Goal: Check status: Check status

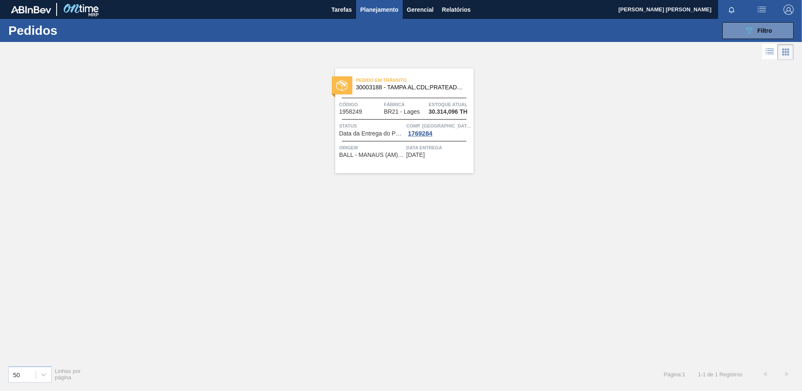
click at [438, 164] on div "Pedido [PERSON_NAME] 30003188 - TAMPA AL.CDL;PRATEADA;LATA-AUTOMATICA; Código 1…" at bounding box center [404, 120] width 138 height 105
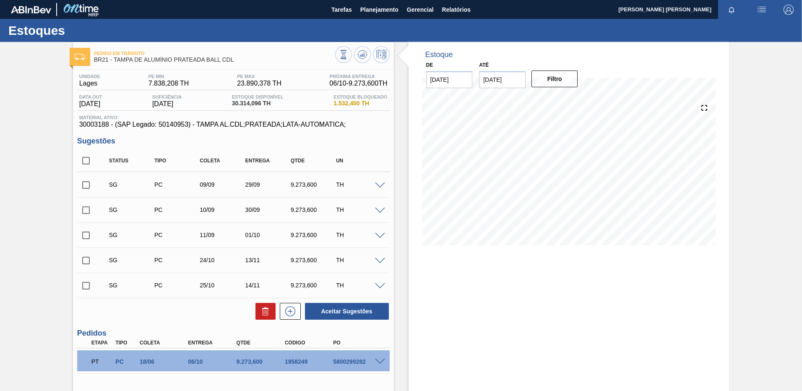
click at [776, 292] on div "Pedido [PERSON_NAME] BR21 - [GEOGRAPHIC_DATA] PRATEADA BALL CDL Unidade [PERSON…" at bounding box center [401, 277] width 802 height 470
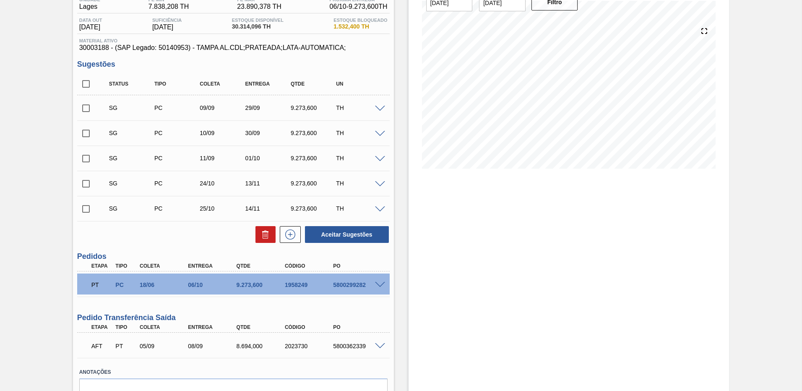
scroll to position [82, 0]
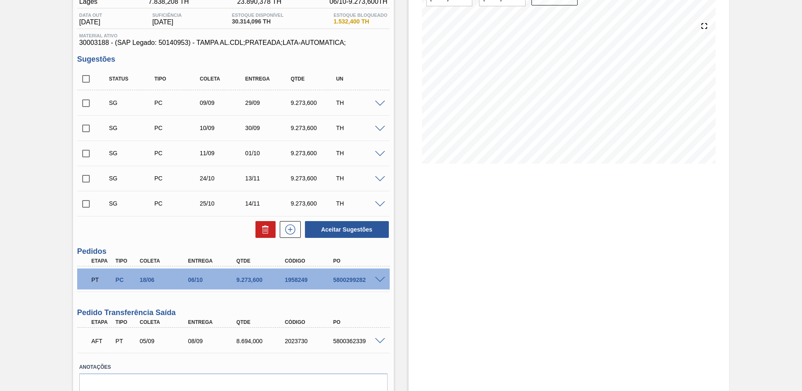
click at [374, 342] on div at bounding box center [381, 340] width 17 height 6
click at [378, 342] on span at bounding box center [380, 341] width 10 height 6
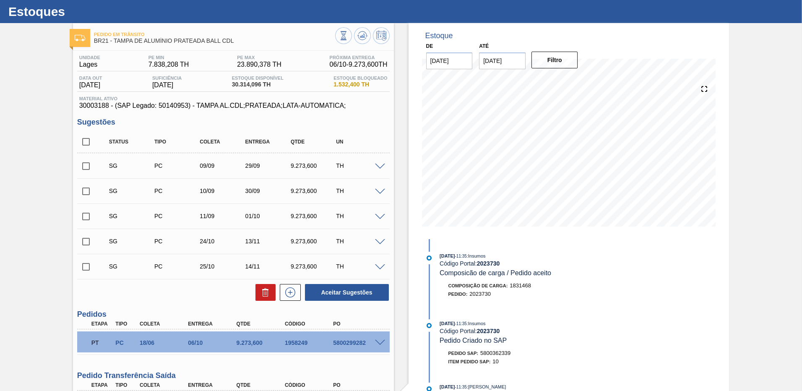
scroll to position [0, 0]
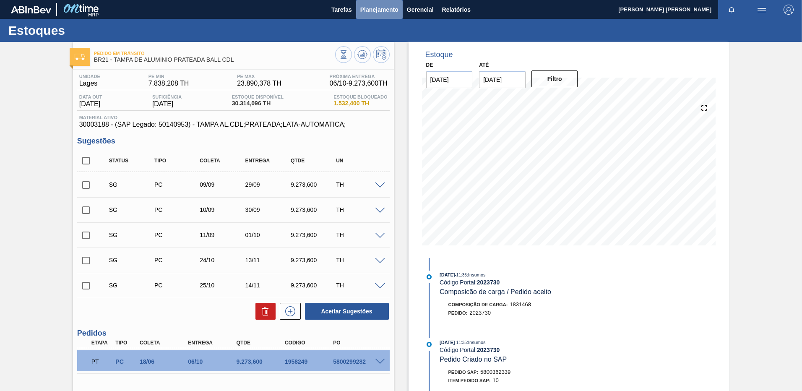
click at [374, 8] on span "Planejamento" at bounding box center [379, 10] width 38 height 10
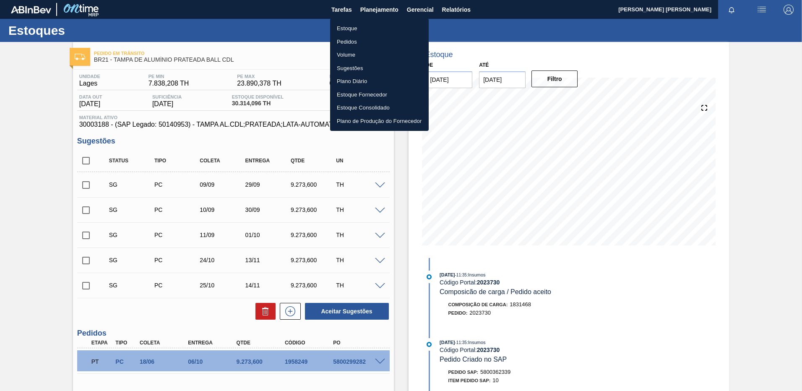
click at [349, 38] on li "Pedidos" at bounding box center [379, 41] width 99 height 13
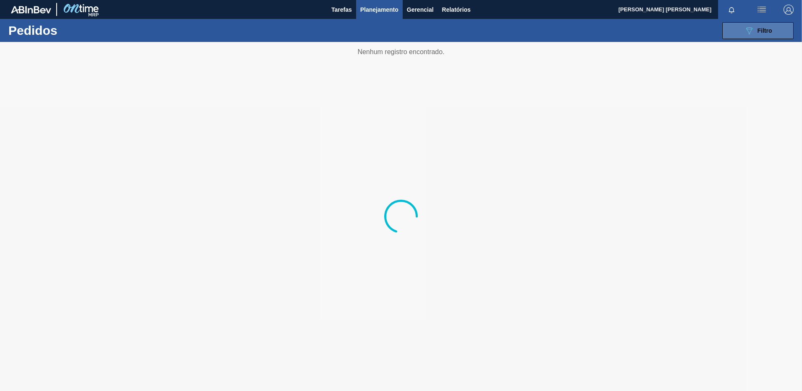
click at [744, 34] on icon "089F7B8B-B2A5-4AFE-B5C0-19BA573D28AC" at bounding box center [749, 31] width 10 height 10
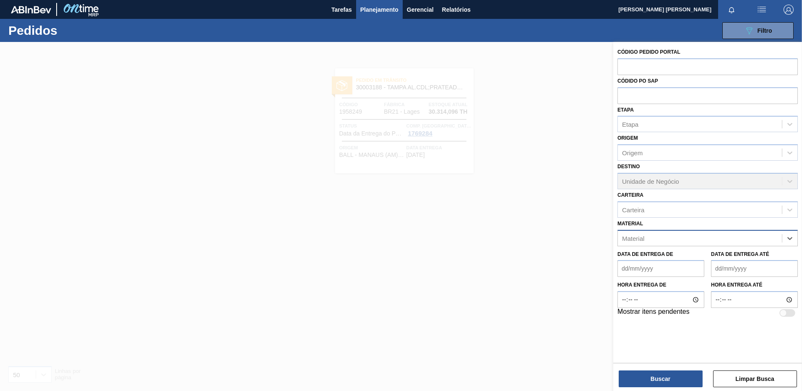
paste input "30018294"
type input "30018294"
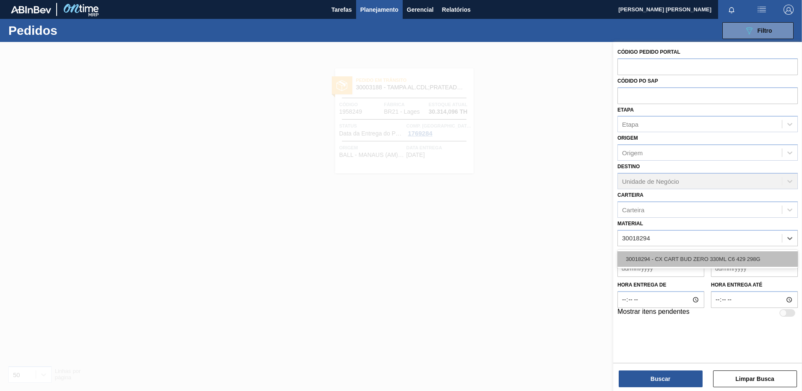
click at [649, 263] on div "30018294 - CX CART BUD ZERO 330ML C6 429 298G" at bounding box center [708, 259] width 180 height 16
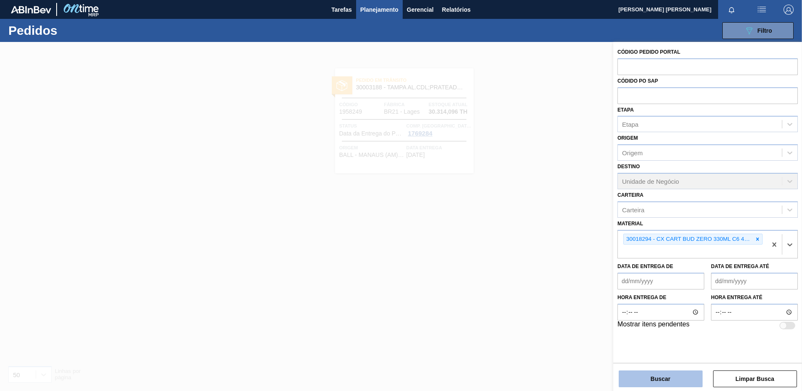
click at [651, 376] on button "Buscar" at bounding box center [661, 378] width 84 height 17
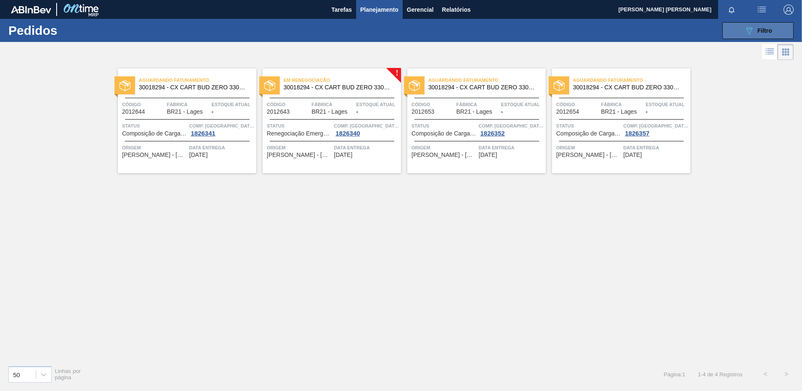
click at [762, 28] on span "Filtro" at bounding box center [765, 30] width 15 height 7
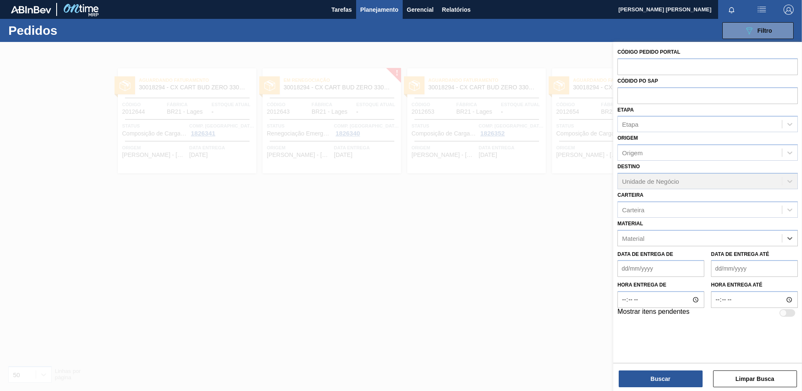
paste input "30030031"
type input "30030031"
click at [700, 250] on div "30030031 - ROTULO FRONT SPATEN 330ML RDC 429" at bounding box center [708, 259] width 180 height 19
click at [698, 258] on div "30030031 - ROTULO FRONT SPATEN 330ML RDC 429" at bounding box center [708, 259] width 180 height 16
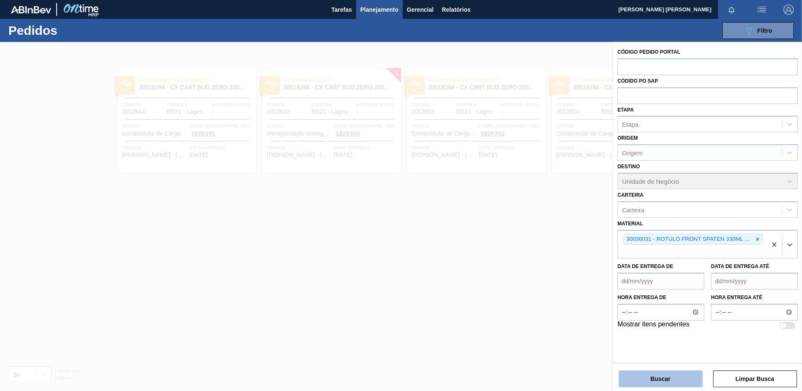
click at [661, 386] on button "Buscar" at bounding box center [661, 378] width 84 height 17
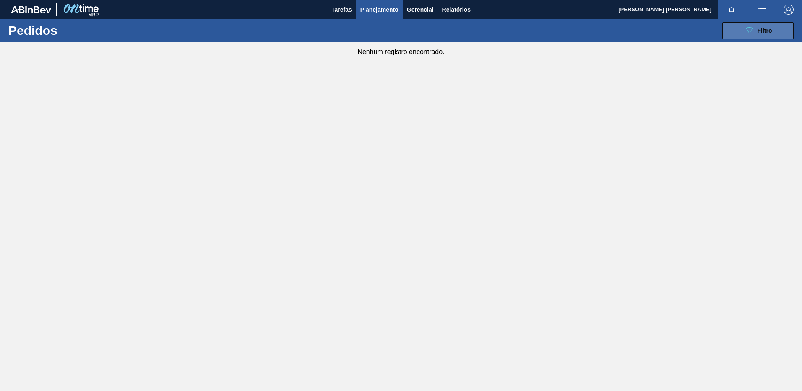
click at [749, 30] on button "089F7B8B-B2A5-4AFE-B5C0-19BA573D28AC Filtro" at bounding box center [757, 30] width 71 height 17
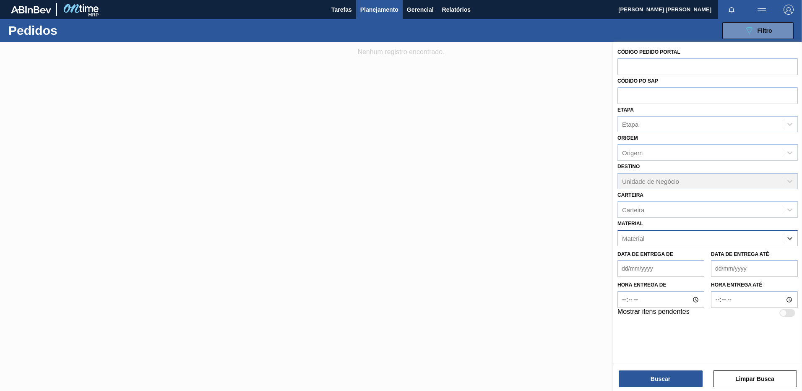
paste input "30017159"
type input "30017159"
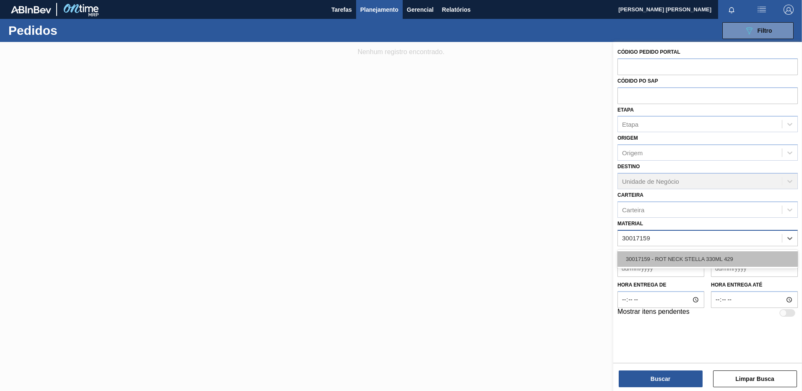
click at [728, 253] on div "30017159 - ROT NECK STELLA 330ML 429" at bounding box center [708, 259] width 180 height 16
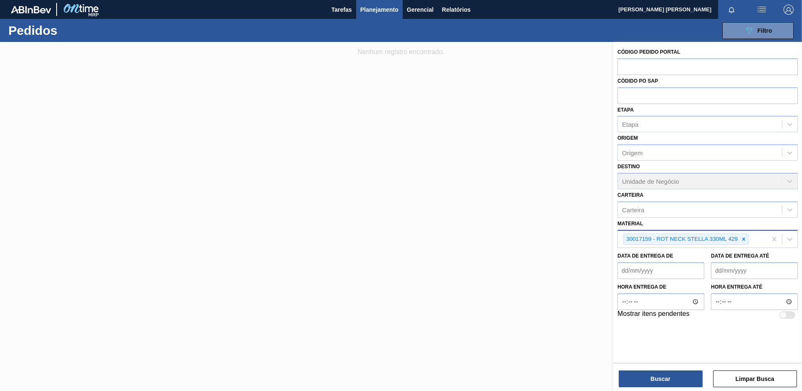
click at [655, 368] on div "Buscar Limpar Busca" at bounding box center [707, 374] width 189 height 23
click at [653, 374] on button "Buscar" at bounding box center [661, 378] width 84 height 17
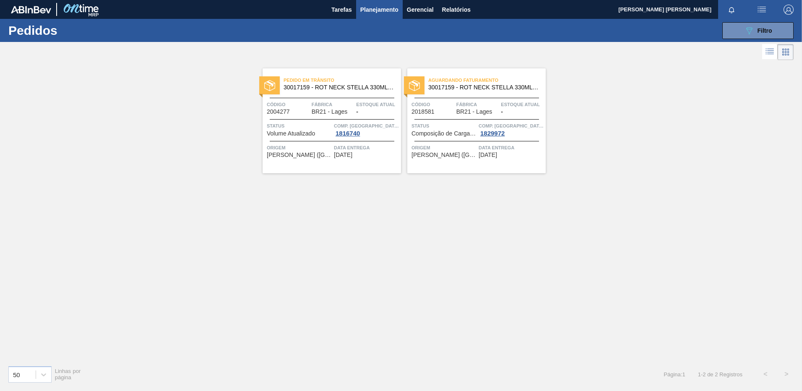
click at [338, 161] on div "Pedido [PERSON_NAME] 30017159 - ROT NECK STELLA 330ML 429 Código 2004277 Fábric…" at bounding box center [332, 120] width 138 height 105
